Goal: Use online tool/utility: Utilize a website feature to perform a specific function

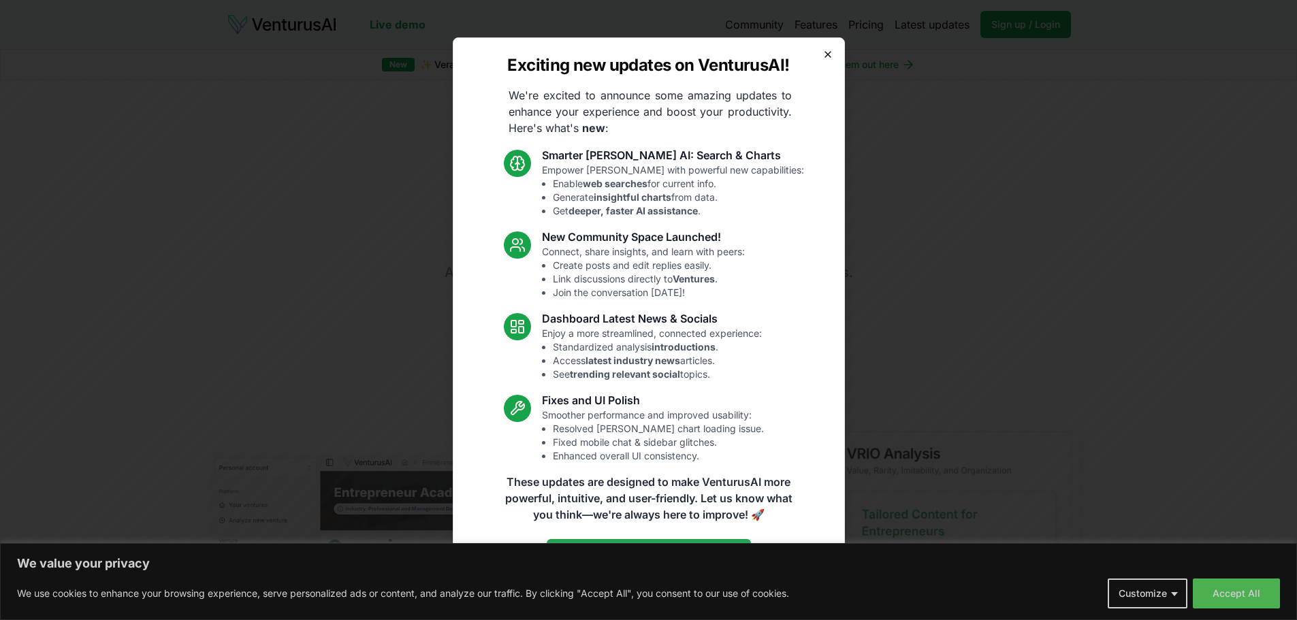
click at [828, 50] on icon "button" at bounding box center [827, 54] width 11 height 11
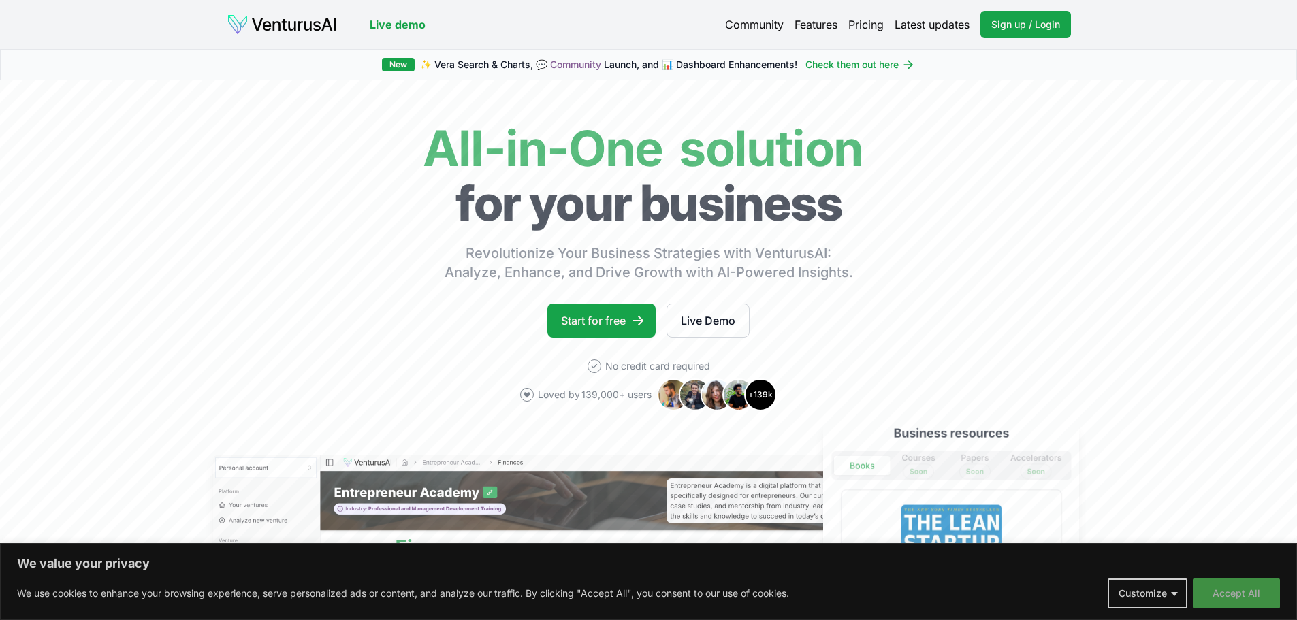
click at [1242, 595] on button "Accept All" at bounding box center [1236, 594] width 87 height 30
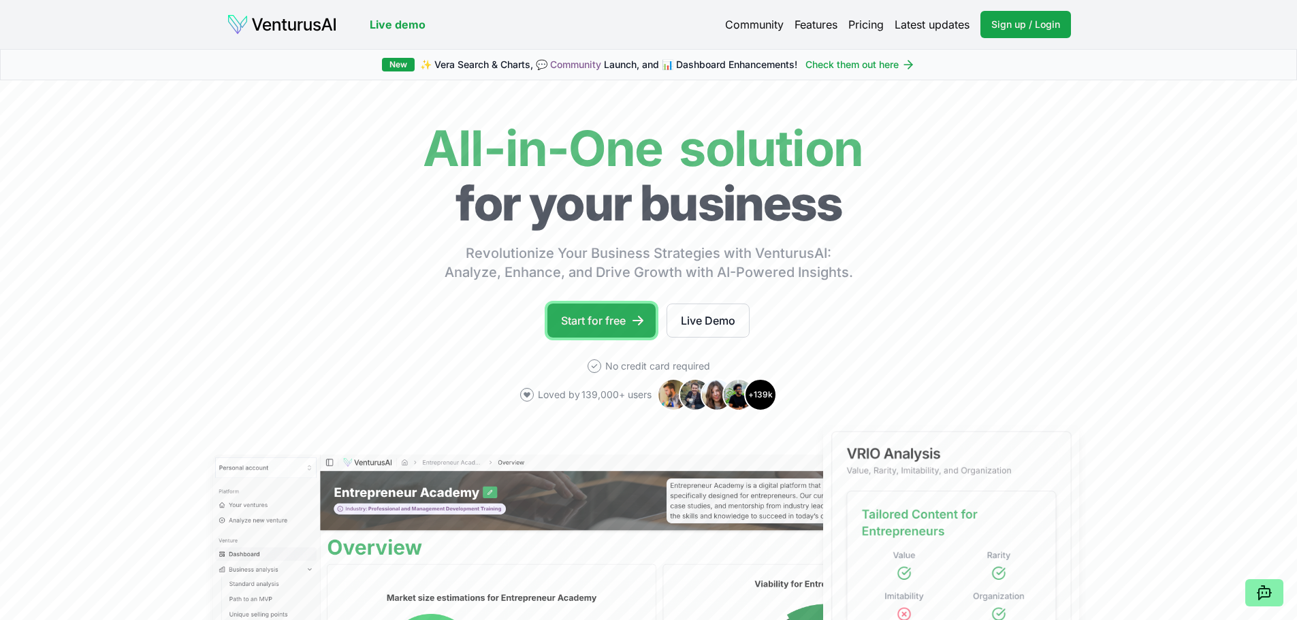
click at [592, 313] on link "Start for free" at bounding box center [601, 321] width 108 height 34
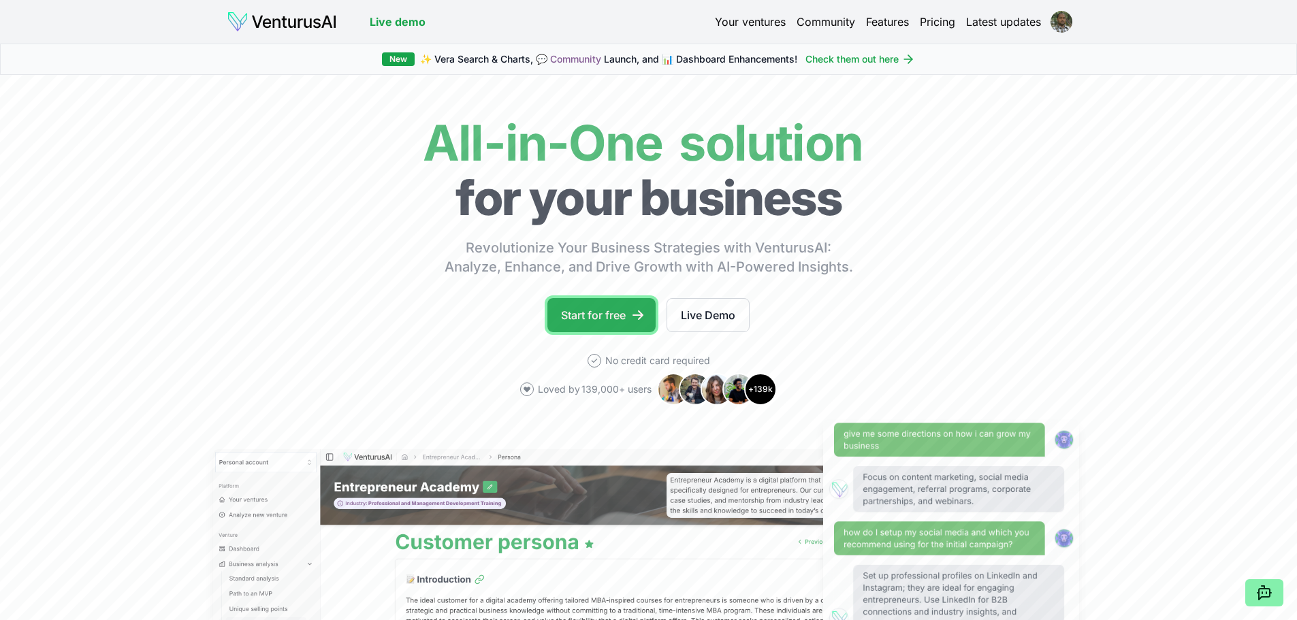
click at [594, 307] on link "Start for free" at bounding box center [601, 315] width 108 height 34
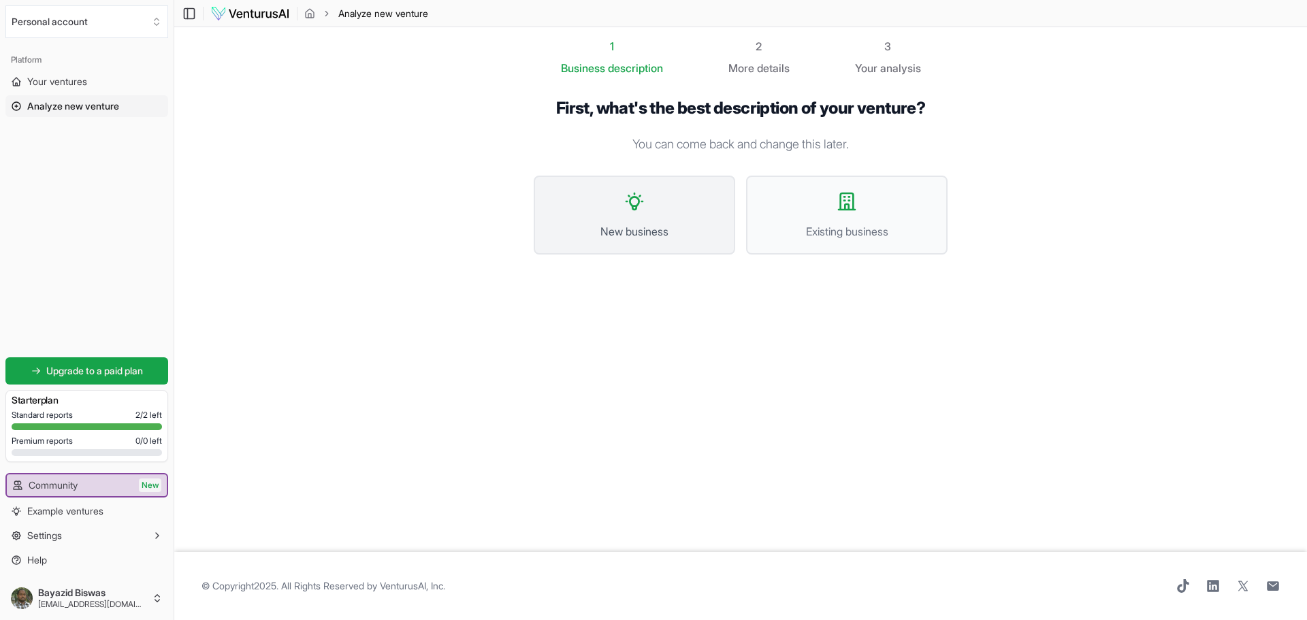
click at [639, 226] on span "New business" at bounding box center [635, 231] width 172 height 16
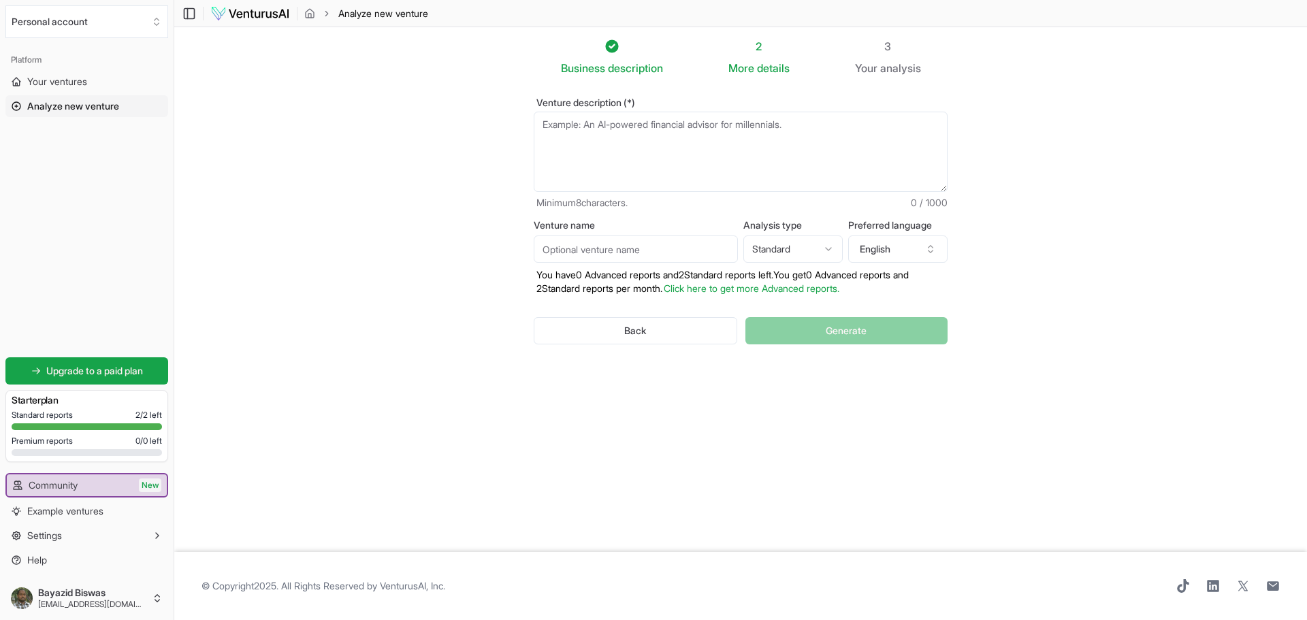
click at [564, 131] on textarea "Venture description (*)" at bounding box center [741, 152] width 414 height 80
type textarea "CPA NETWORK MERKTING"
click at [842, 332] on span "Generate" at bounding box center [846, 331] width 41 height 14
